Goal: Information Seeking & Learning: Learn about a topic

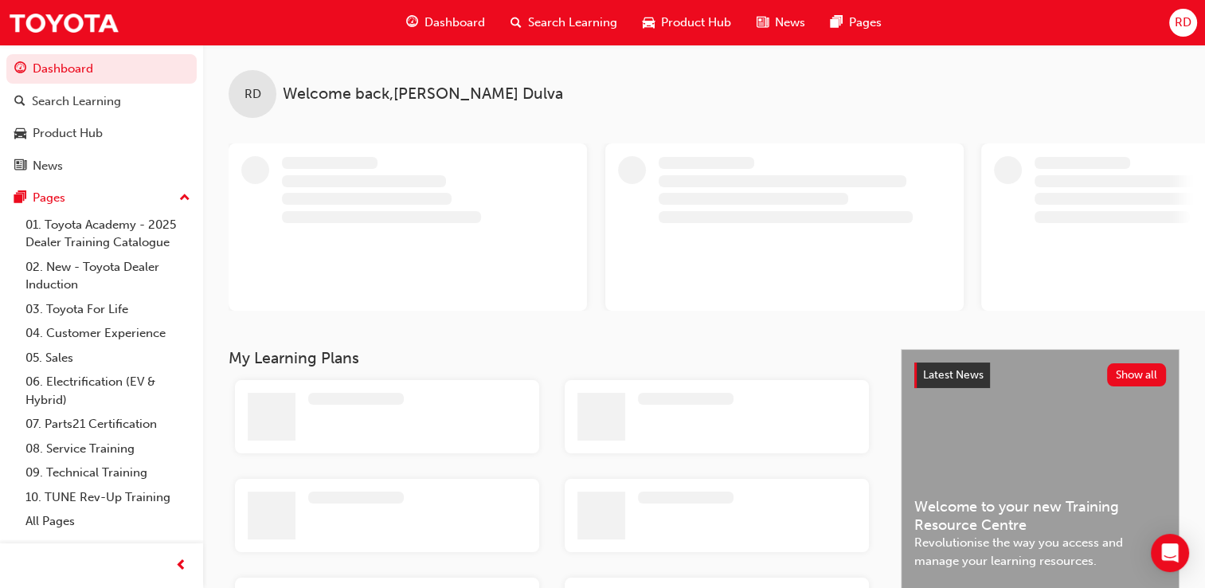
click at [464, 18] on span "Dashboard" at bounding box center [455, 23] width 61 height 18
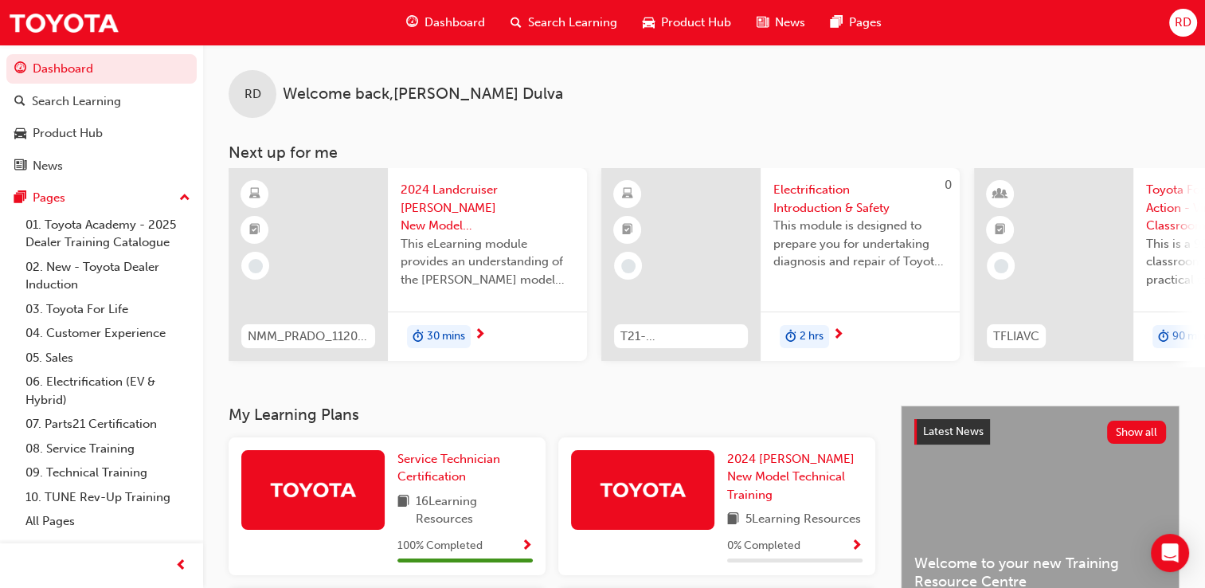
click at [696, 499] on div at bounding box center [642, 490] width 143 height 80
click at [752, 476] on span "2024 [PERSON_NAME] New Model Technical Training" at bounding box center [790, 477] width 127 height 50
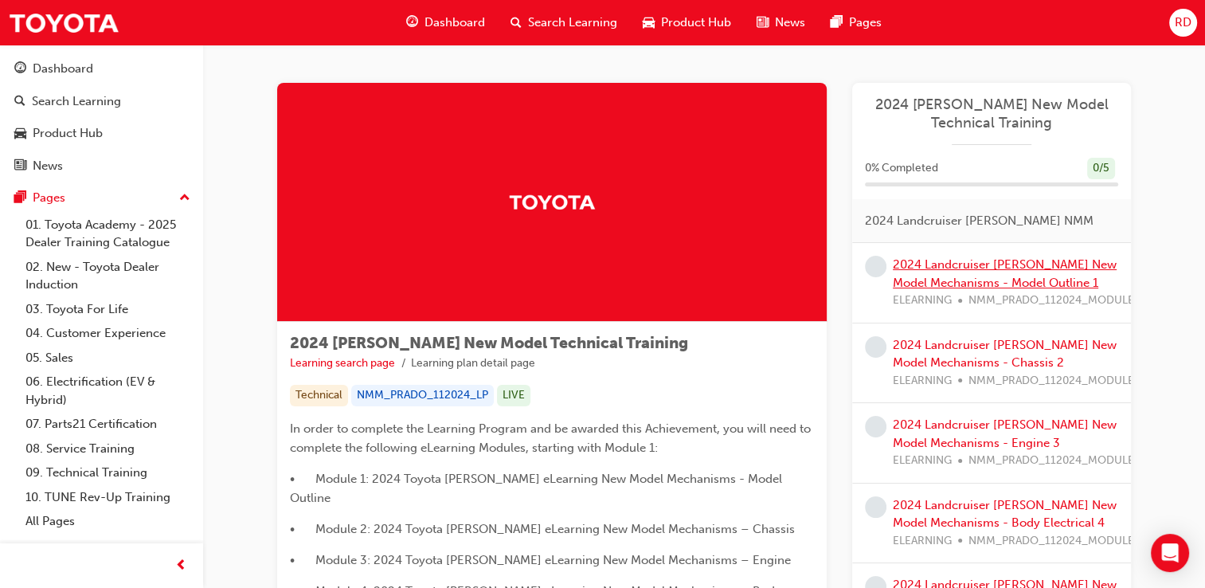
click at [985, 283] on link "2024 Landcruiser [PERSON_NAME] New Model Mechanisms - Model Outline 1" at bounding box center [1005, 273] width 224 height 33
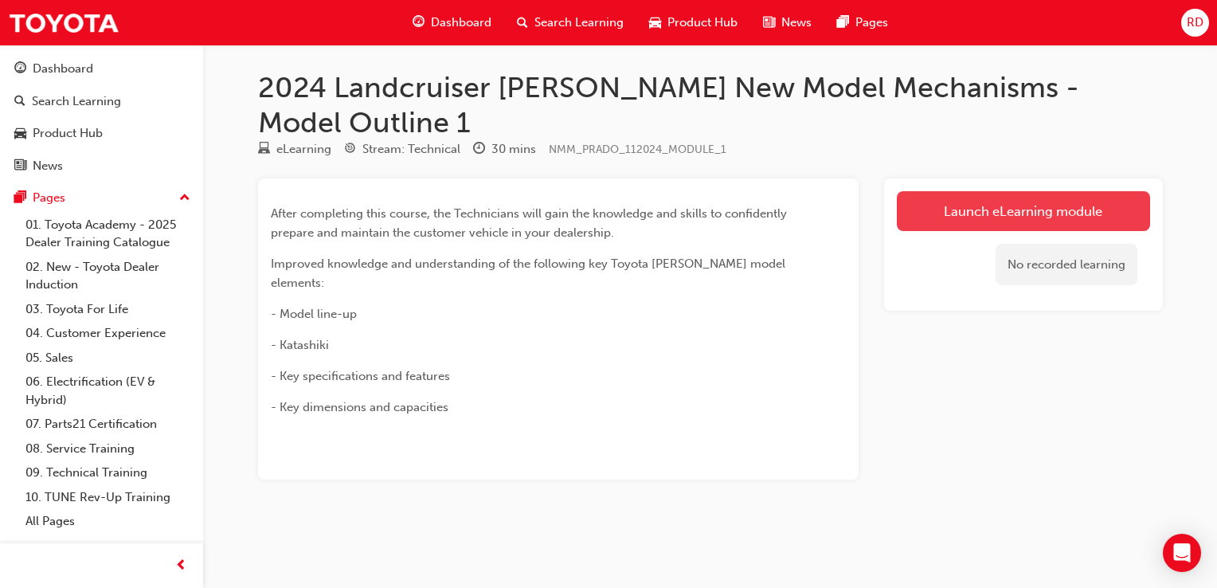
click at [988, 191] on link "Launch eLearning module" at bounding box center [1023, 211] width 253 height 40
